Goal: Task Accomplishment & Management: Use online tool/utility

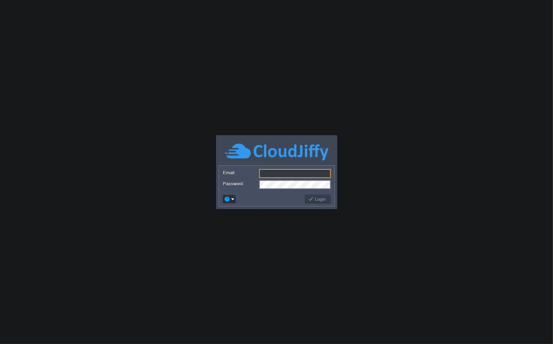
type input "[EMAIL_ADDRESS][DOMAIN_NAME]"
drag, startPoint x: 297, startPoint y: 179, endPoint x: 304, endPoint y: 197, distance: 19.6
click at [307, 197] on div "Email: [EMAIL_ADDRESS][DOMAIN_NAME] Password: Login" at bounding box center [277, 186] width 116 height 41
click at [313, 199] on button "Login" at bounding box center [318, 199] width 20 height 6
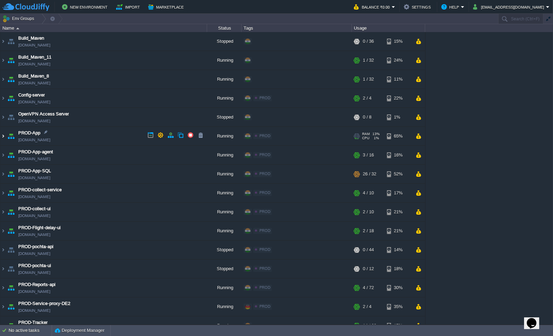
click at [3, 136] on img at bounding box center [3, 136] width 6 height 19
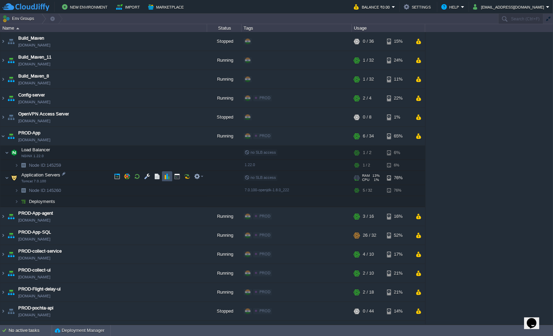
click at [167, 177] on button "button" at bounding box center [167, 176] width 6 height 6
click at [3, 233] on img at bounding box center [3, 235] width 6 height 19
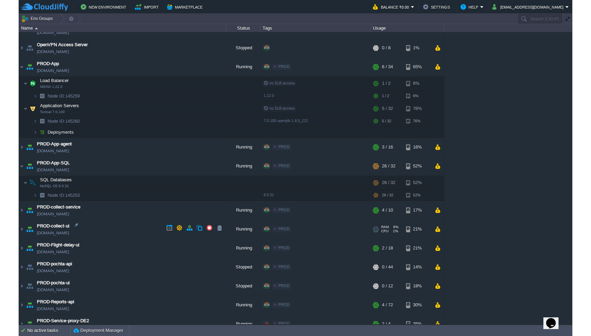
scroll to position [69, 0]
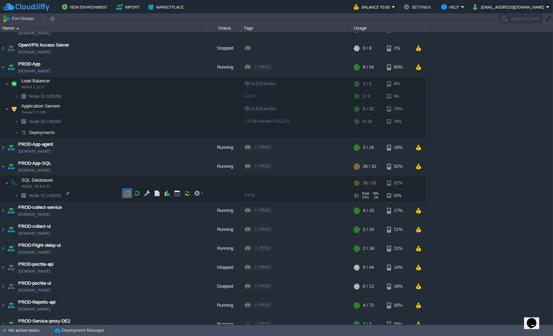
click at [126, 194] on button "button" at bounding box center [127, 193] width 6 height 6
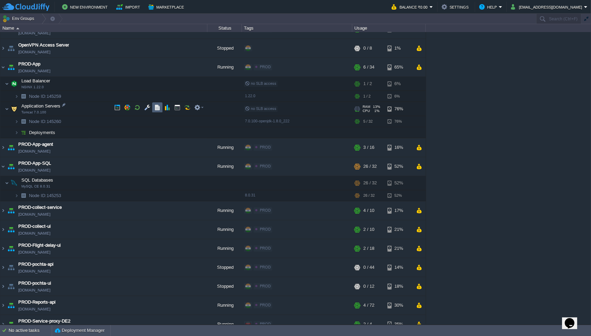
click at [157, 108] on button "button" at bounding box center [157, 107] width 6 height 6
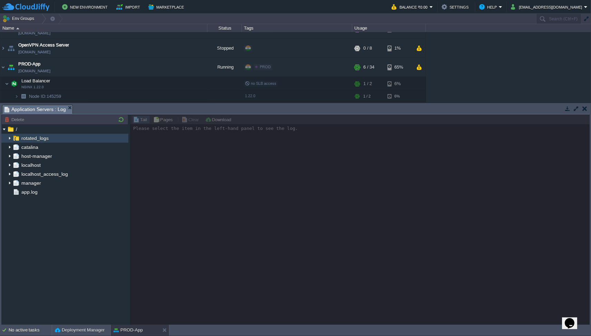
click at [11, 136] on img at bounding box center [10, 138] width 6 height 9
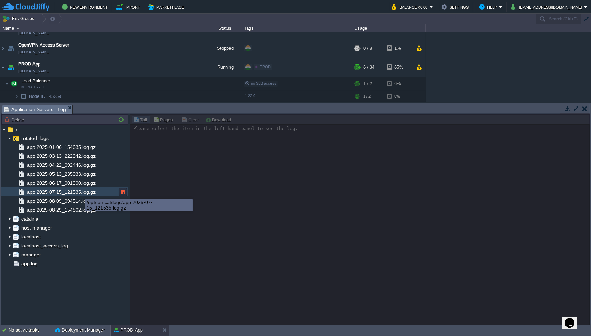
click at [77, 191] on span "app.2025-07-15_121535.log.gz" at bounding box center [61, 192] width 71 height 6
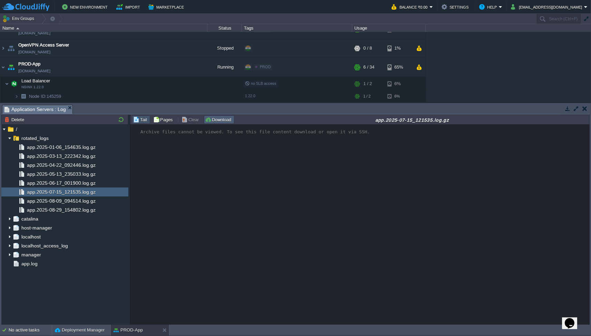
click at [227, 118] on button "Download" at bounding box center [219, 120] width 28 height 6
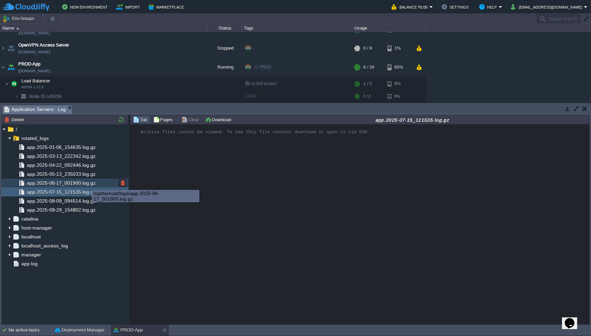
click at [87, 184] on span "app.2025-06-17_001900.log.gz" at bounding box center [61, 183] width 71 height 6
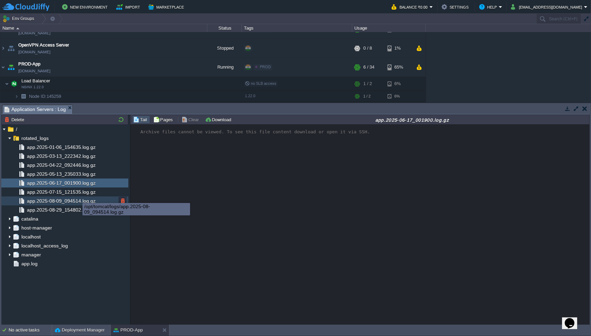
click at [75, 203] on span "app.2025-08-09_094514.log.gz" at bounding box center [61, 201] width 71 height 6
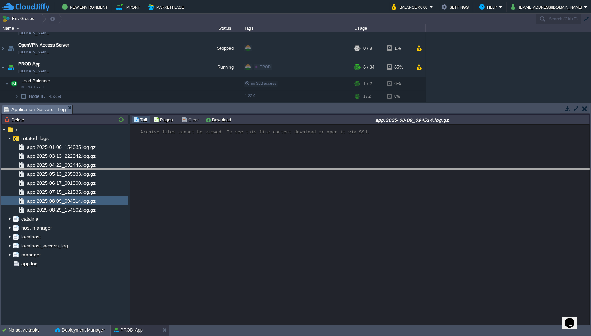
drag, startPoint x: 80, startPoint y: 106, endPoint x: 87, endPoint y: 172, distance: 66.3
click at [87, 172] on body "New Environment Import Marketplace Bonus ₹0.00 Upgrade Account Balance ₹0.00 Se…" at bounding box center [295, 168] width 591 height 336
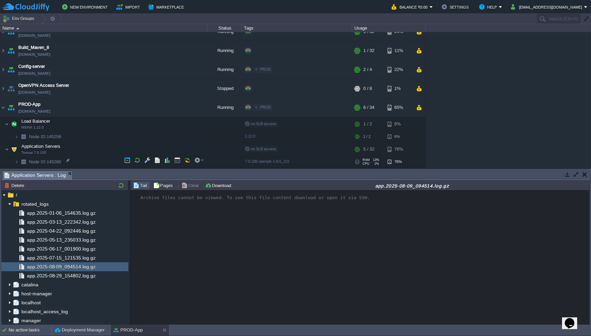
scroll to position [0, 0]
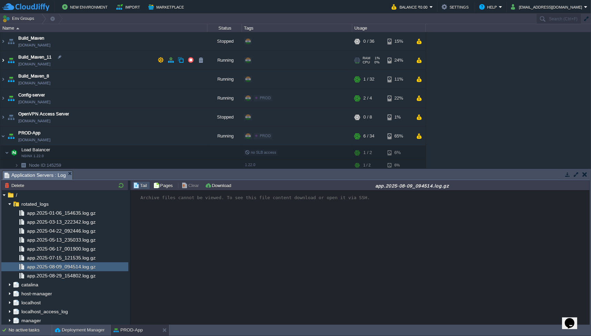
click at [3, 57] on img at bounding box center [3, 60] width 6 height 19
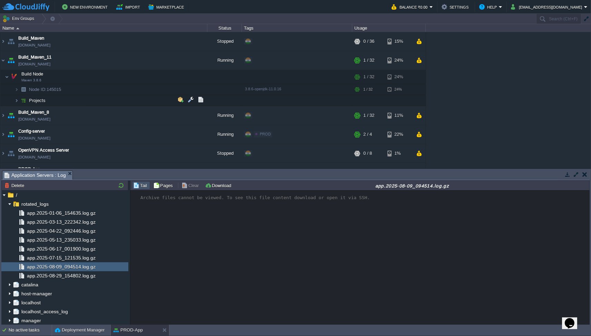
click at [17, 102] on img at bounding box center [16, 100] width 4 height 11
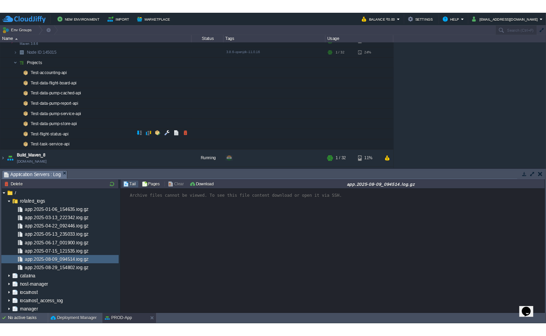
scroll to position [46, 0]
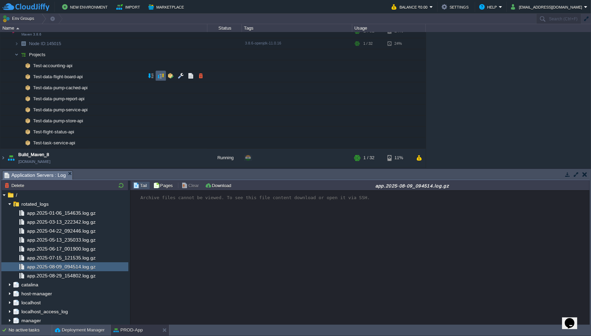
click at [164, 77] on td at bounding box center [161, 76] width 10 height 10
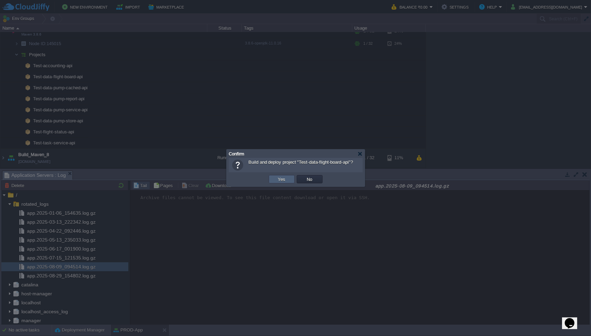
click at [280, 177] on button "Yes" at bounding box center [282, 179] width 12 height 6
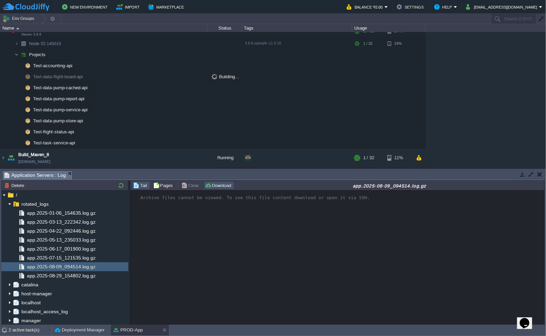
click at [212, 185] on button "Download" at bounding box center [219, 185] width 28 height 6
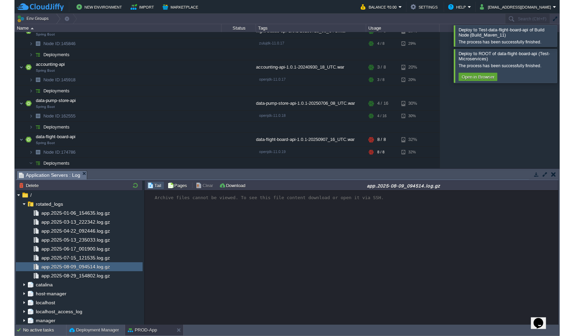
scroll to position [64, 0]
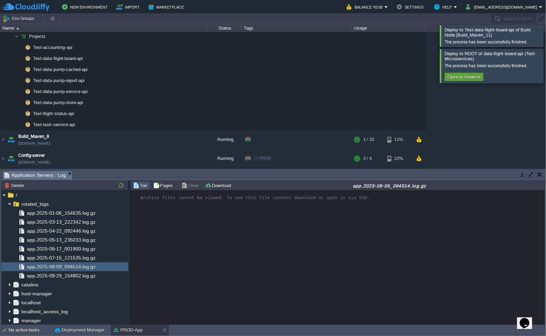
click at [553, 39] on div at bounding box center [554, 35] width 0 height 21
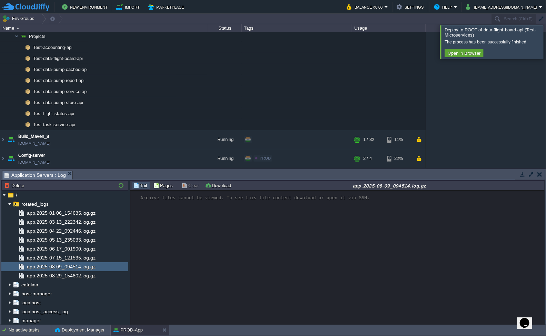
click at [553, 48] on div at bounding box center [554, 41] width 0 height 33
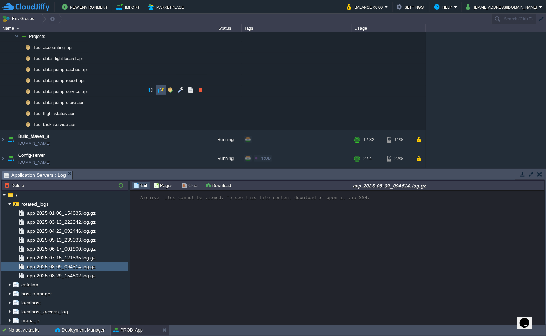
click at [161, 92] on button "button" at bounding box center [161, 90] width 6 height 6
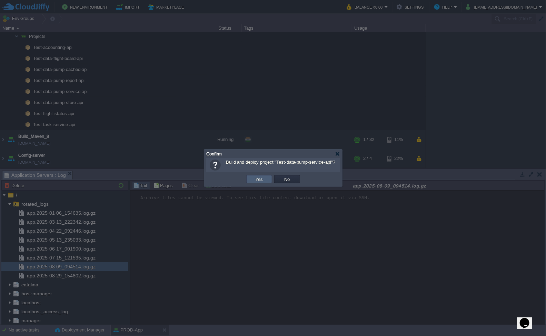
click at [263, 180] on button "Yes" at bounding box center [259, 179] width 12 height 6
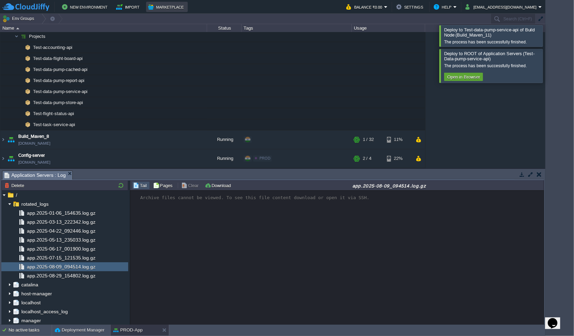
scroll to position [64, 0]
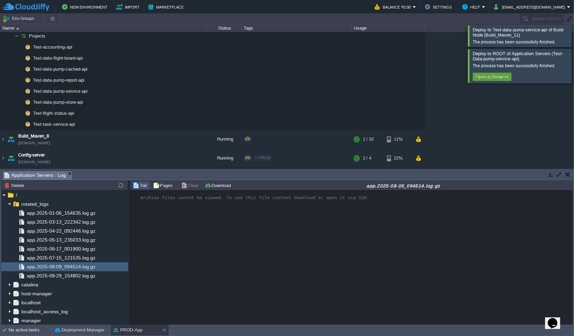
click at [553, 38] on div at bounding box center [583, 35] width 0 height 21
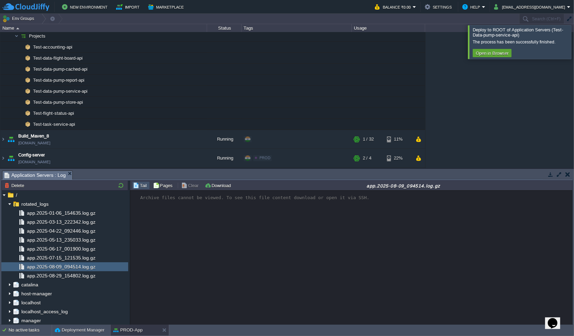
click at [553, 47] on div at bounding box center [583, 41] width 0 height 33
